Goal: Task Accomplishment & Management: Use online tool/utility

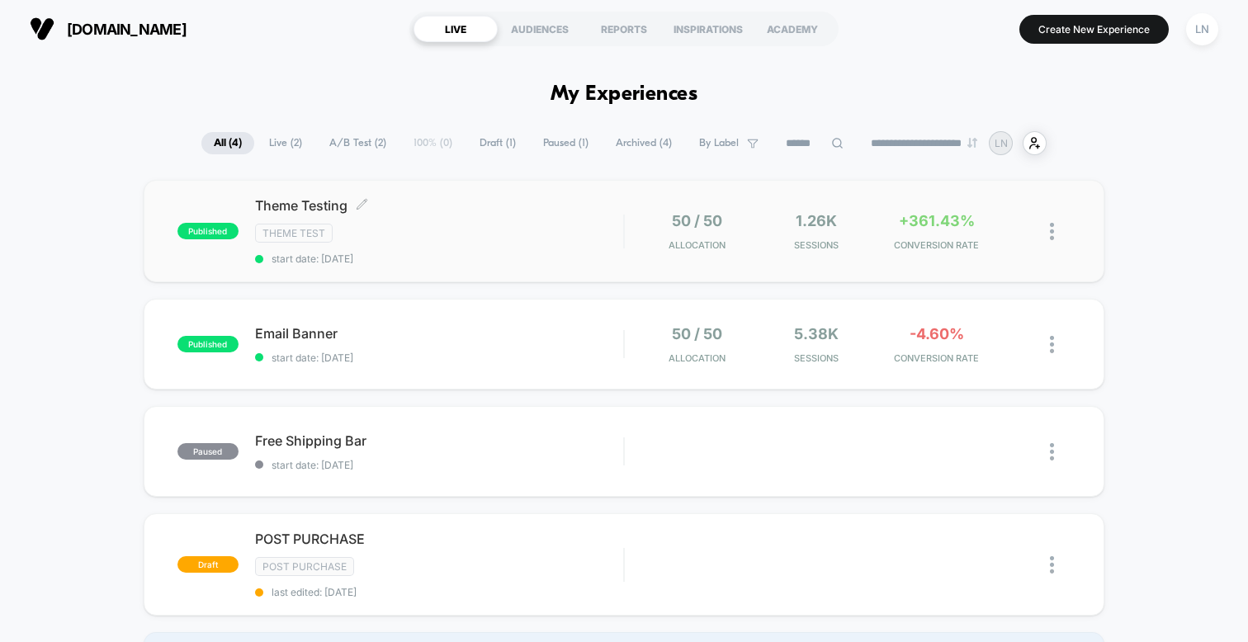
click at [506, 200] on span "Theme Testing Click to edit experience details" at bounding box center [439, 205] width 368 height 17
